Goal: Transaction & Acquisition: Book appointment/travel/reservation

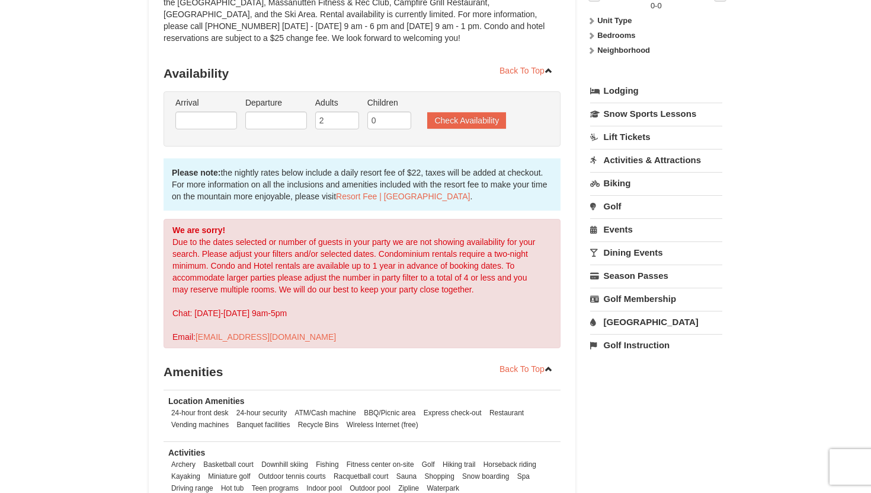
scroll to position [203, 0]
click at [330, 119] on input "2" at bounding box center [337, 119] width 44 height 18
click at [352, 126] on input "2" at bounding box center [337, 119] width 44 height 18
click at [353, 117] on input "3" at bounding box center [337, 119] width 44 height 18
click at [353, 117] on input "4" at bounding box center [337, 119] width 44 height 18
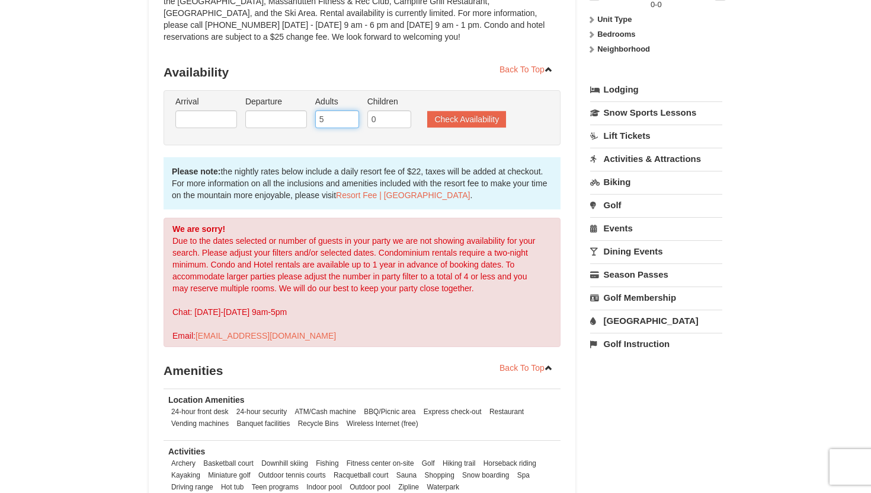
click at [353, 119] on input "5" at bounding box center [337, 119] width 44 height 18
click at [353, 119] on input "6" at bounding box center [337, 119] width 44 height 18
click at [353, 119] on input "7" at bounding box center [337, 119] width 44 height 18
click at [353, 119] on input "8" at bounding box center [337, 119] width 44 height 18
click at [353, 119] on input "9" at bounding box center [337, 119] width 44 height 18
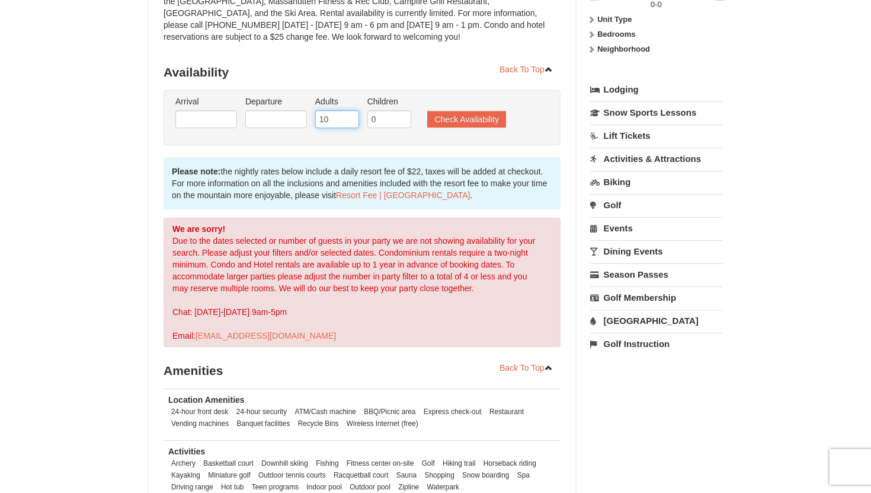
click at [353, 119] on input "10" at bounding box center [337, 119] width 44 height 18
click at [352, 123] on input "9" at bounding box center [337, 119] width 44 height 18
click at [352, 123] on input "8" at bounding box center [337, 119] width 44 height 18
click at [352, 123] on input "7" at bounding box center [337, 119] width 44 height 18
click at [352, 123] on input "6" at bounding box center [337, 119] width 44 height 18
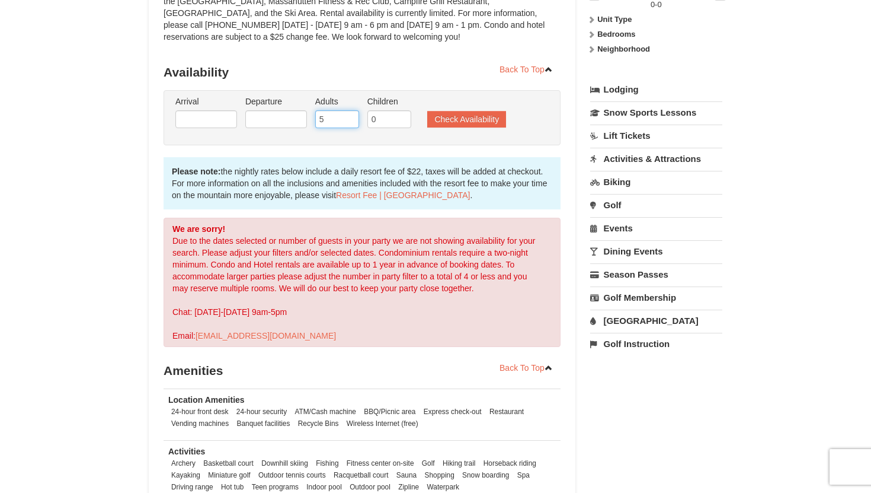
click at [352, 123] on input "5" at bounding box center [337, 119] width 44 height 18
click at [352, 123] on input "4" at bounding box center [337, 119] width 44 height 18
click at [352, 123] on input "3" at bounding box center [337, 119] width 44 height 18
click at [352, 123] on input "2" at bounding box center [337, 119] width 44 height 18
type input "1"
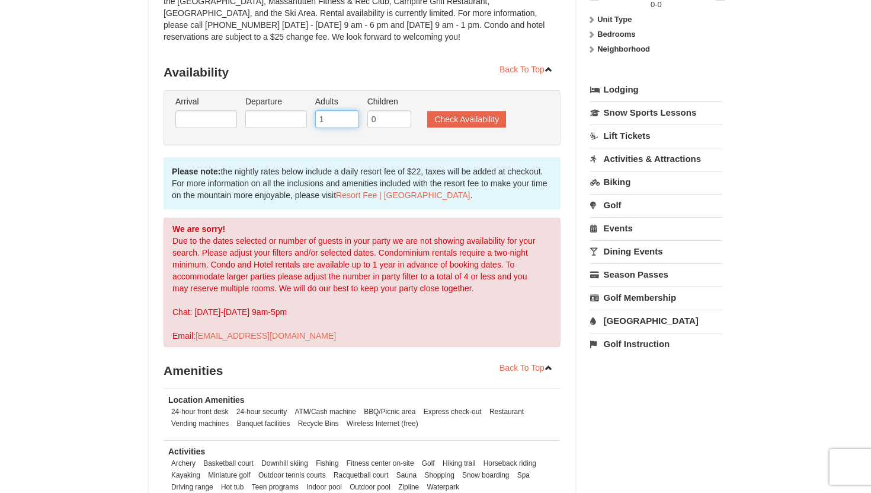
click at [352, 123] on input "1" at bounding box center [337, 119] width 44 height 18
click at [440, 123] on button "Check Availability" at bounding box center [466, 119] width 79 height 17
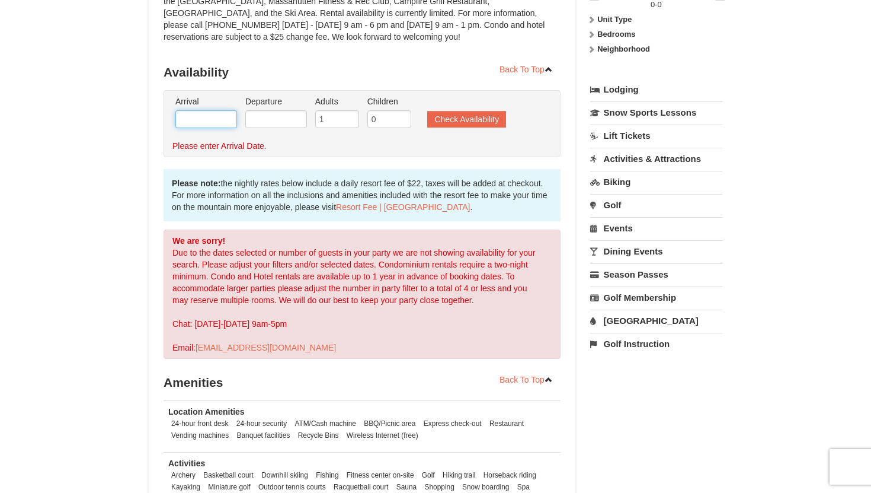
click at [202, 124] on input "text" at bounding box center [206, 119] width 62 height 18
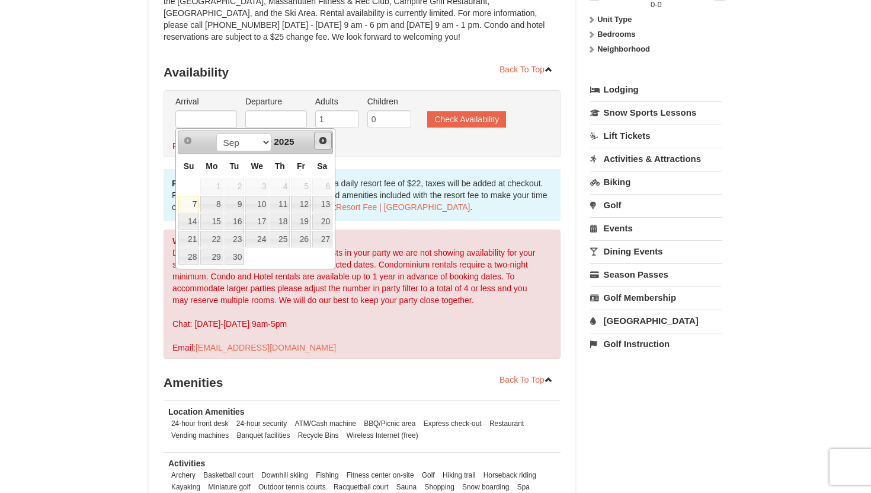
click at [327, 144] on span "Next" at bounding box center [322, 140] width 9 height 9
click at [328, 223] on link "18" at bounding box center [322, 221] width 20 height 17
type input "10/18/2025"
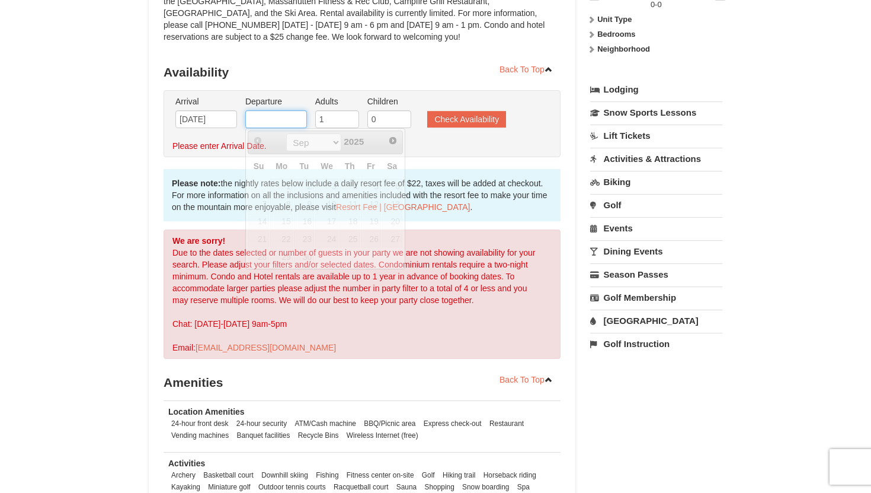
click at [277, 122] on input "text" at bounding box center [276, 119] width 62 height 18
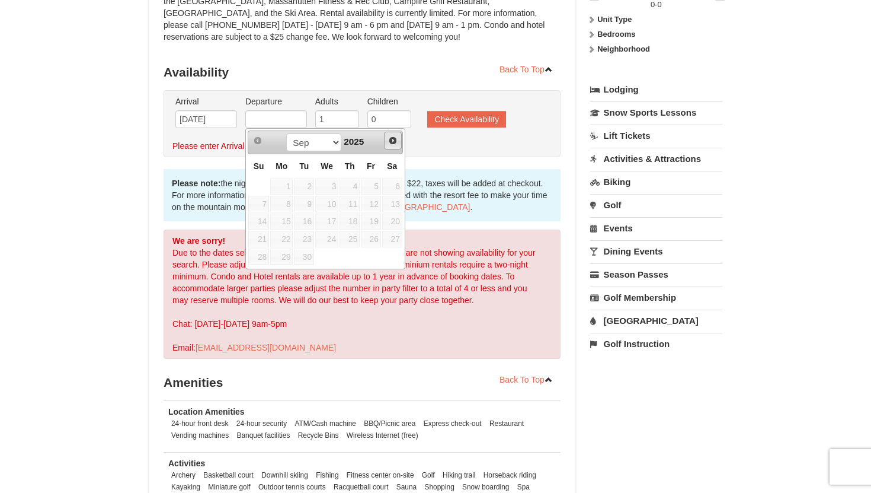
click at [394, 143] on span "Next" at bounding box center [392, 140] width 9 height 9
click at [261, 242] on link "19" at bounding box center [258, 239] width 21 height 17
type input "[DATE]"
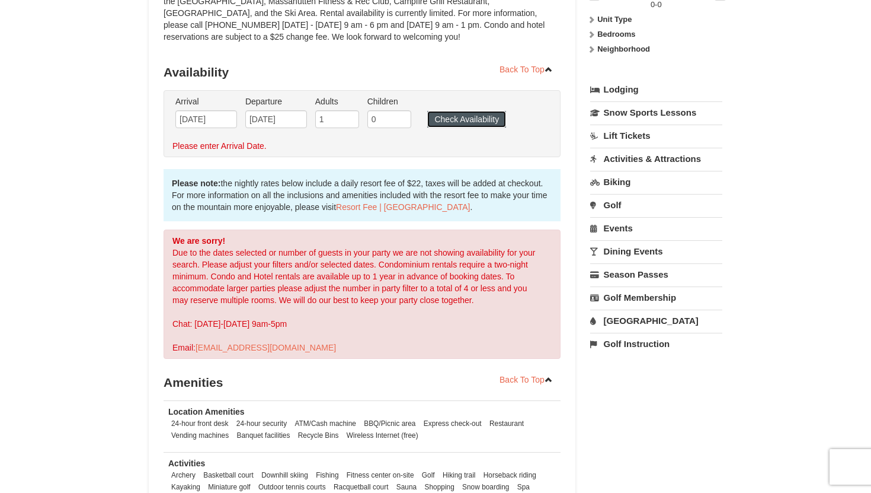
click at [452, 117] on button "Check Availability" at bounding box center [466, 119] width 79 height 17
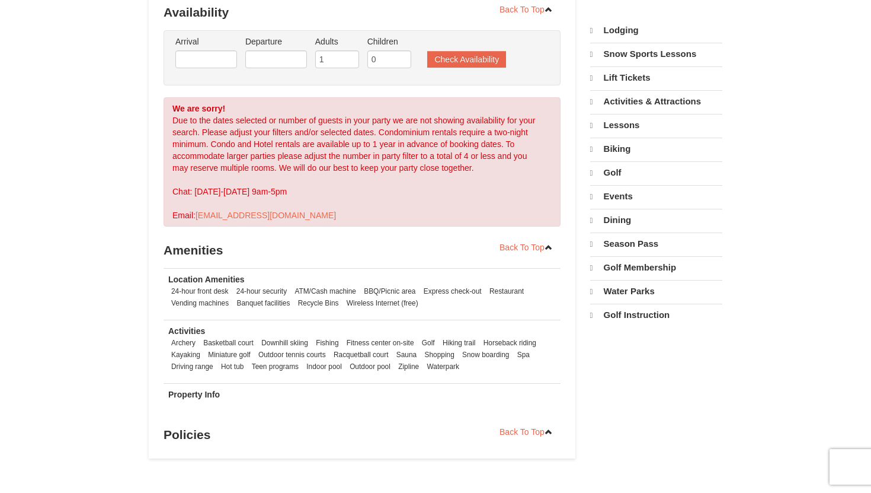
select select "9"
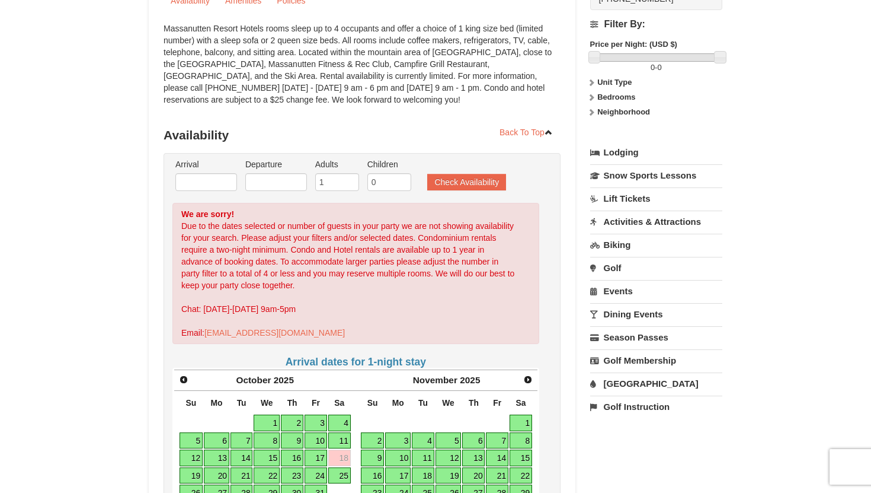
scroll to position [225, 0]
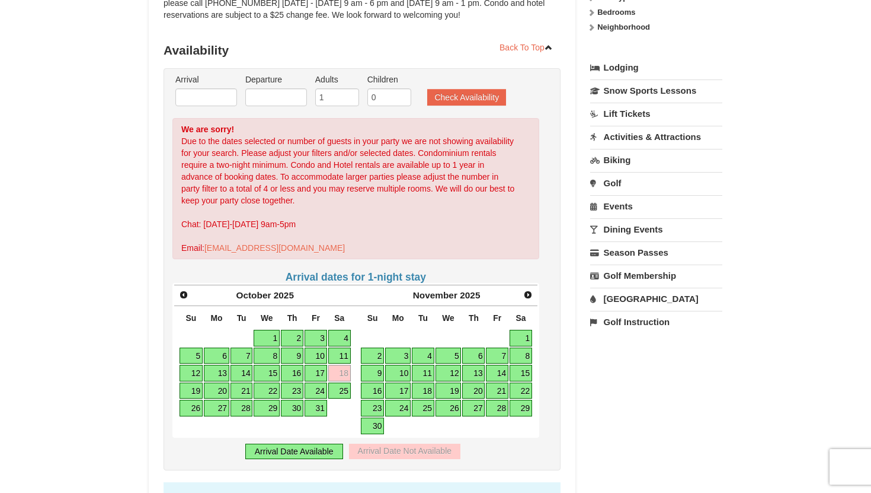
click at [341, 372] on link "18" at bounding box center [339, 373] width 23 height 17
click at [321, 375] on link "17" at bounding box center [316, 373] width 23 height 17
type input "[DATE]"
click at [264, 98] on input "10/18/2025" at bounding box center [276, 97] width 62 height 18
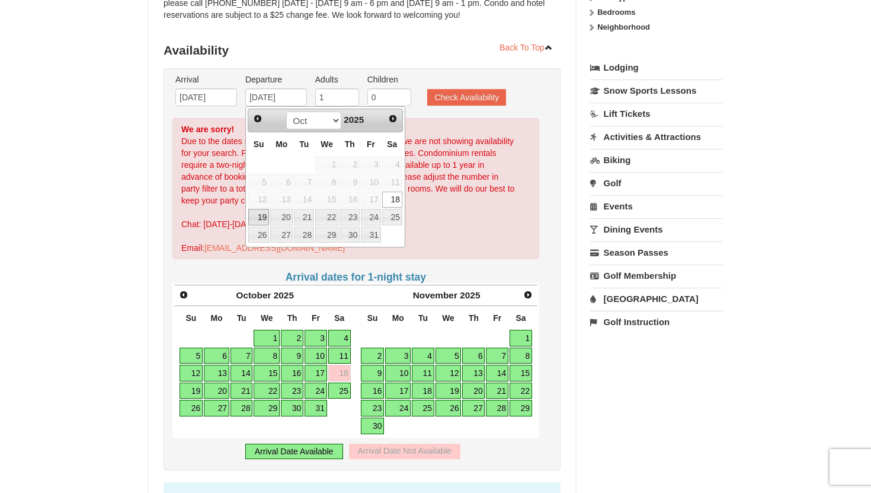
click at [257, 221] on link "19" at bounding box center [258, 217] width 21 height 17
type input "[DATE]"
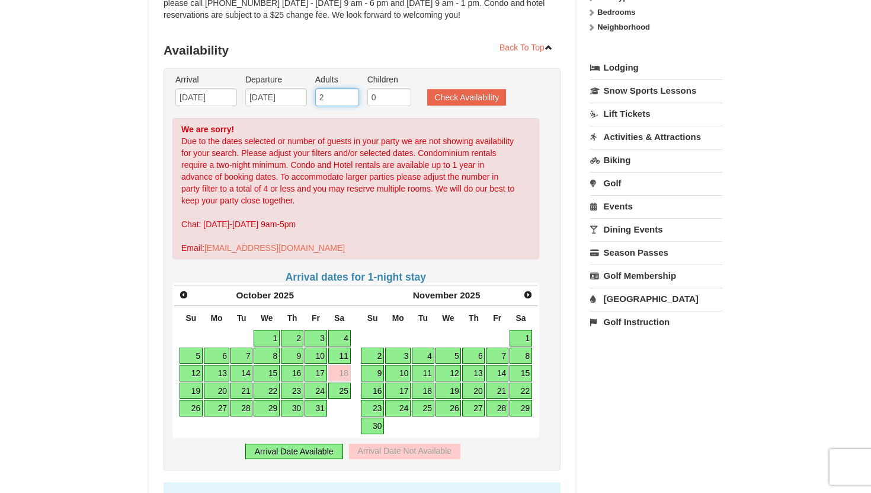
type input "2"
click at [351, 97] on input "2" at bounding box center [337, 97] width 44 height 18
click at [484, 97] on button "Check Availability" at bounding box center [466, 97] width 79 height 17
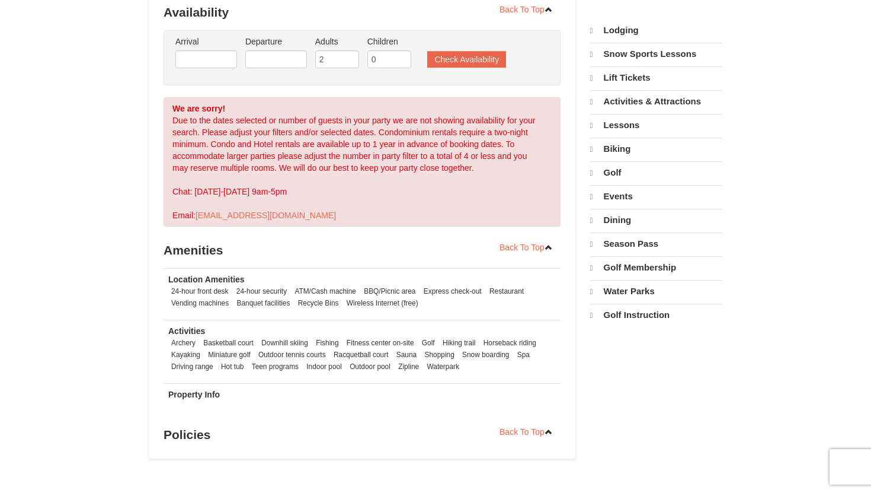
select select "9"
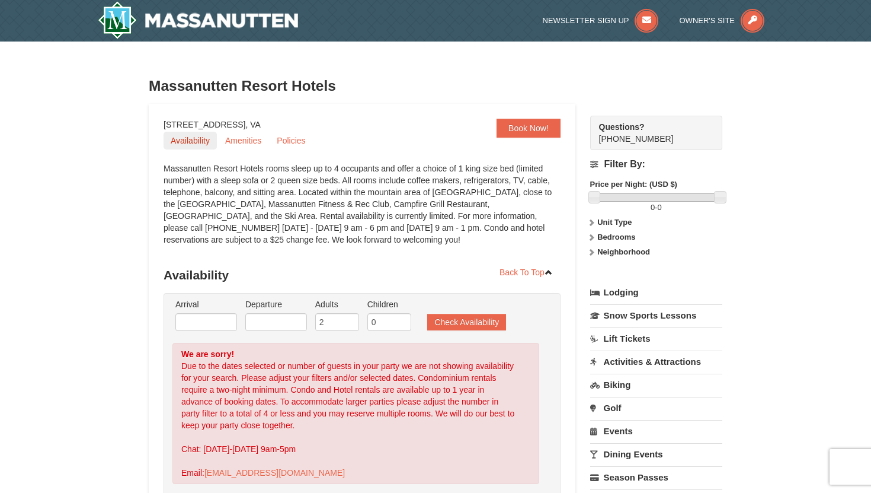
click at [199, 136] on link "Availability" at bounding box center [190, 141] width 53 height 18
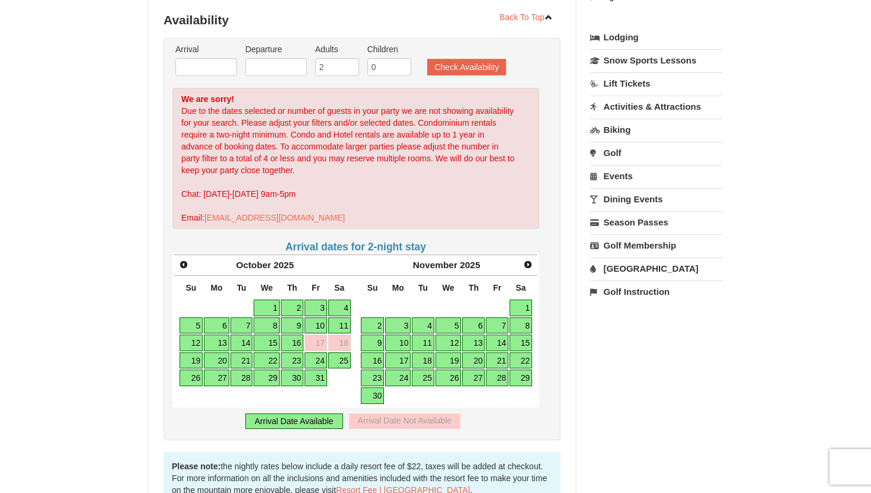
scroll to position [263, 0]
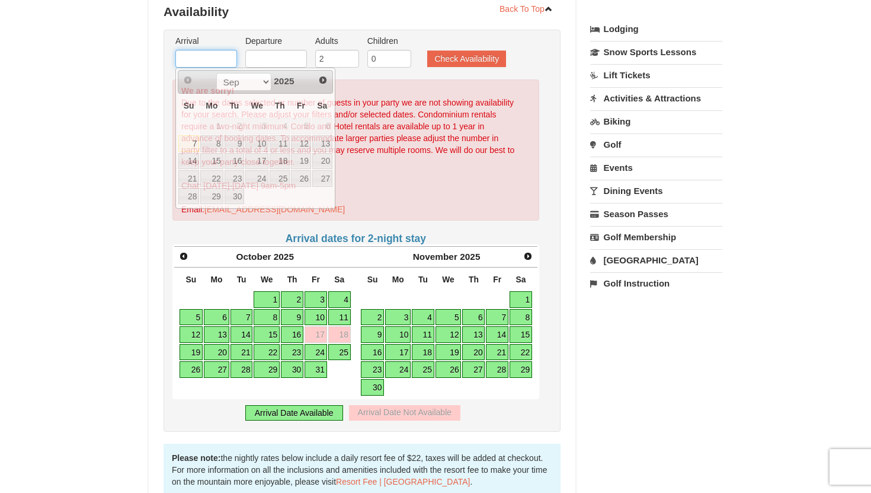
click at [197, 62] on input "text" at bounding box center [206, 59] width 62 height 18
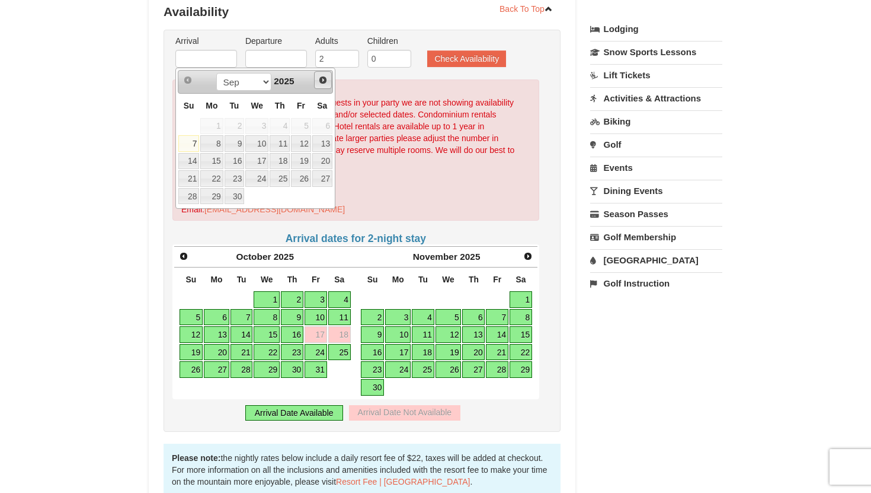
click at [324, 79] on span "Next" at bounding box center [322, 79] width 9 height 9
click at [302, 158] on link "17" at bounding box center [301, 161] width 20 height 17
type input "[DATE]"
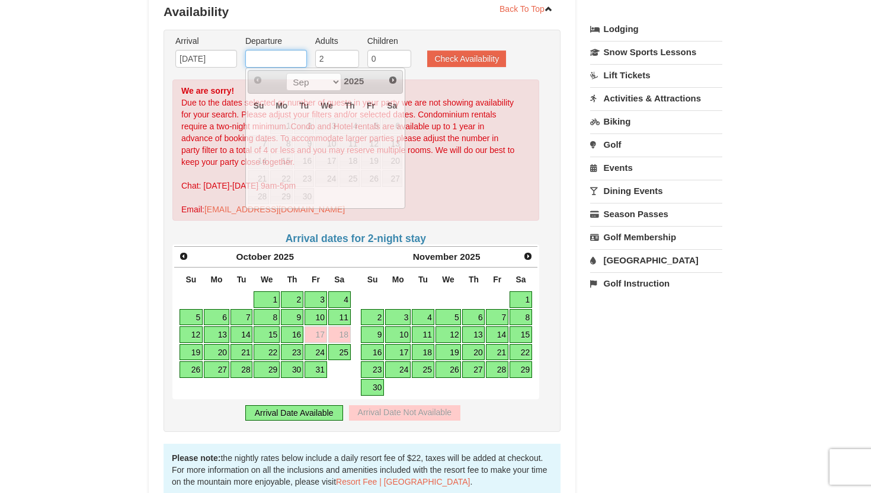
click at [292, 55] on input "text" at bounding box center [276, 59] width 62 height 18
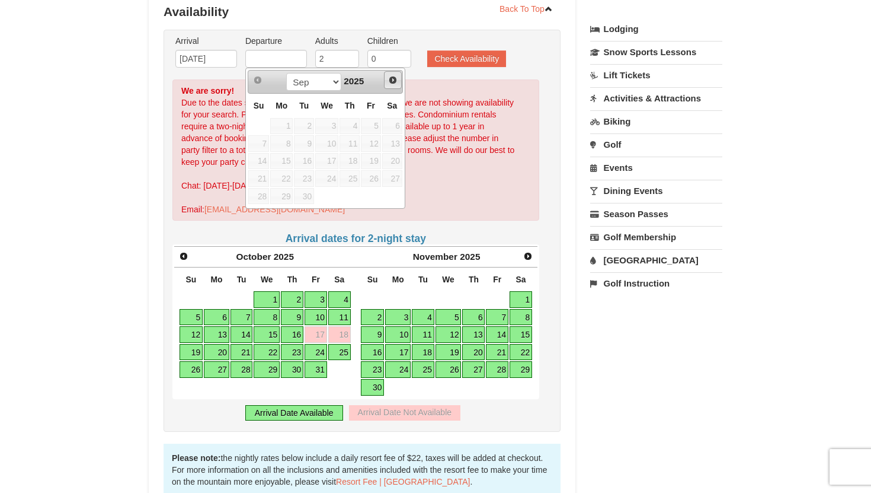
click at [391, 84] on span "Next" at bounding box center [392, 79] width 9 height 9
click at [260, 176] on link "19" at bounding box center [258, 178] width 21 height 17
type input "[DATE]"
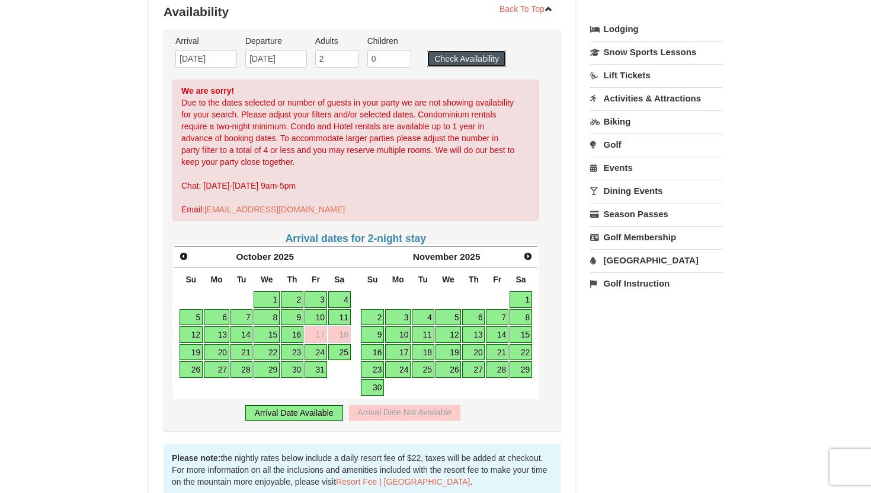
click at [439, 57] on button "Check Availability" at bounding box center [466, 58] width 79 height 17
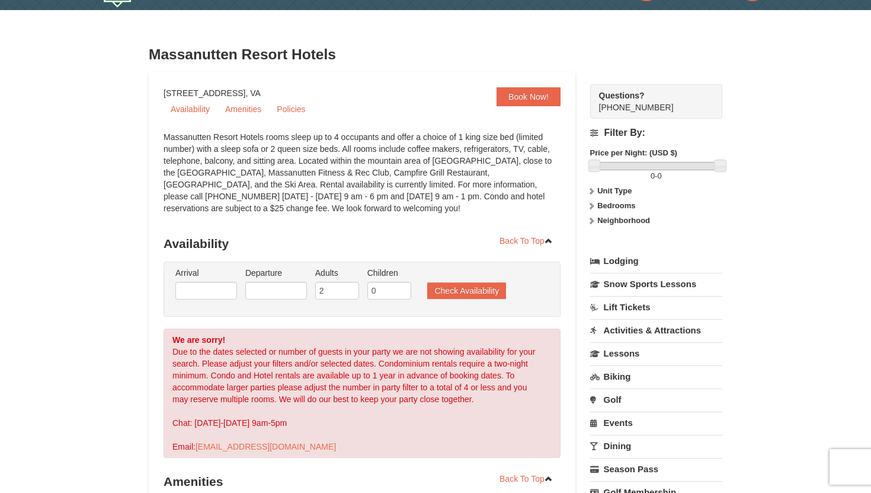
select select "9"
